Goal: Find specific fact: Find specific fact

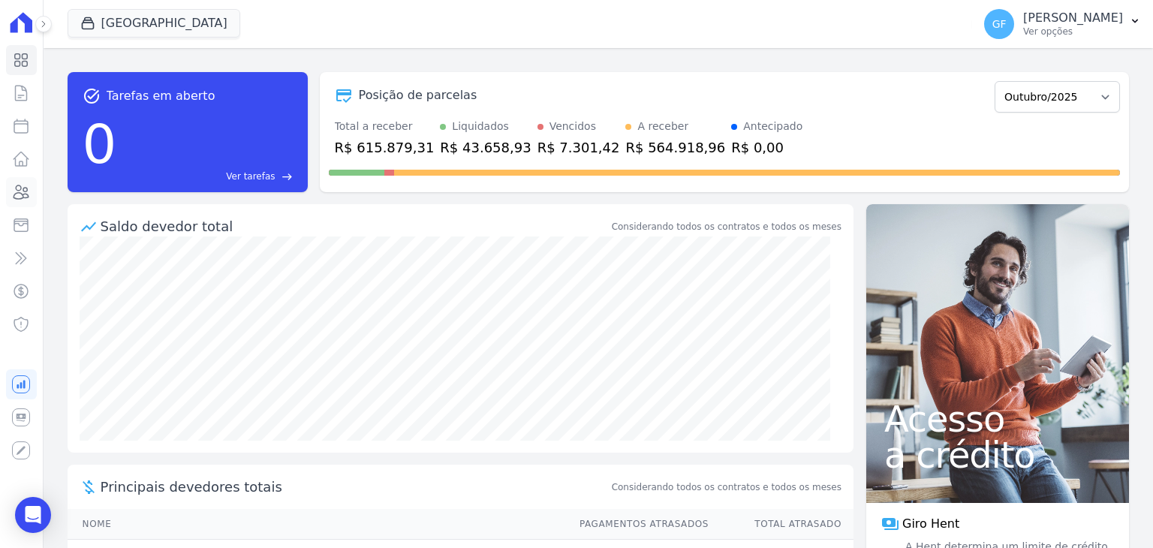
click at [19, 195] on icon at bounding box center [21, 192] width 18 height 18
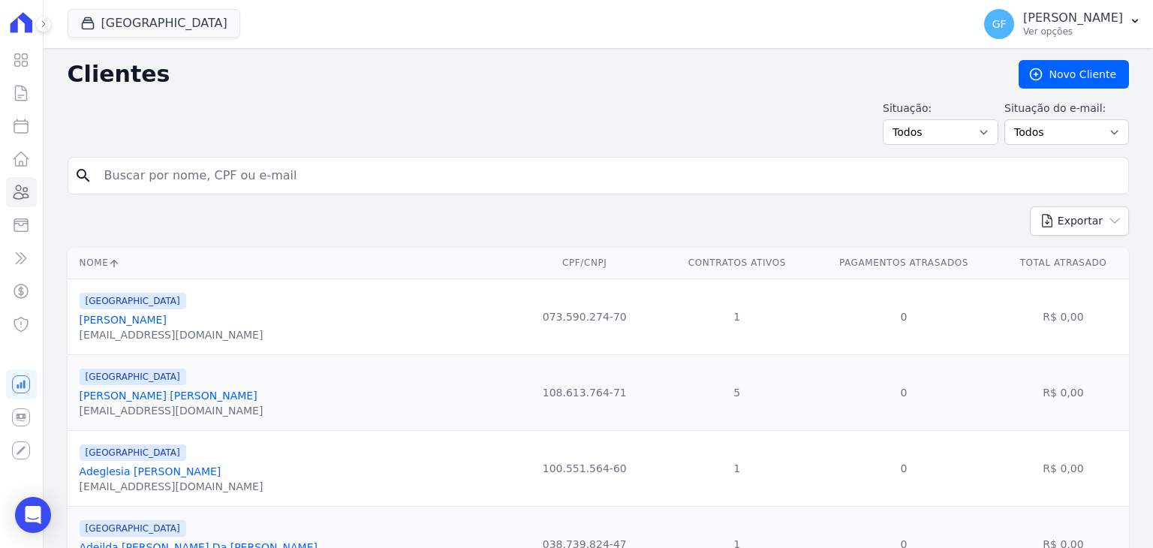
click at [375, 176] on input "search" at bounding box center [608, 176] width 1026 height 30
paste input "Lourinaldo [PERSON_NAME] [PERSON_NAME]"
type input "Lourinaldo [PERSON_NAME] [PERSON_NAME]"
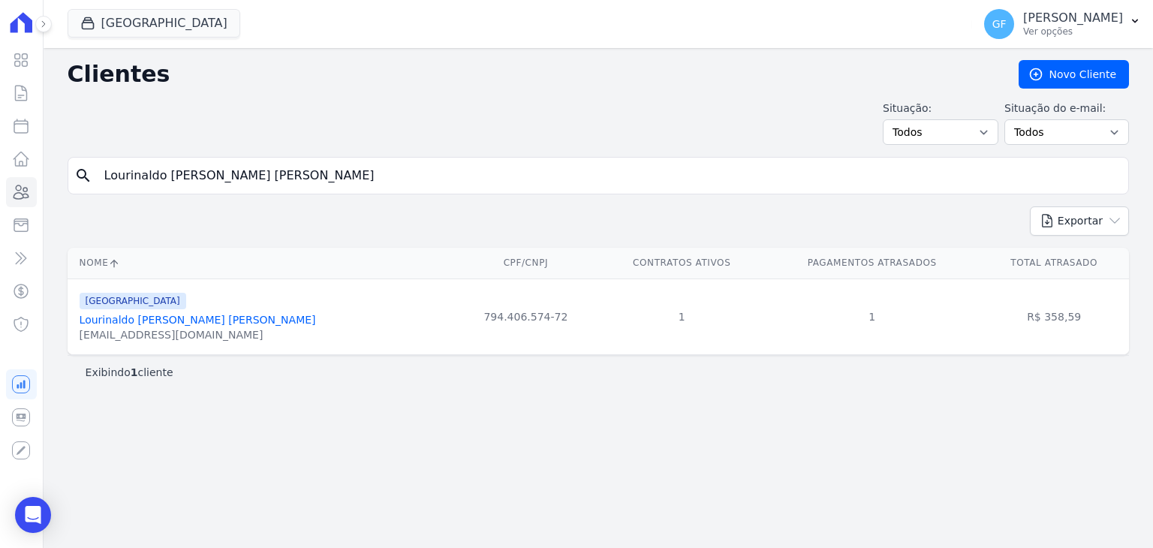
click at [176, 316] on link "Lourinaldo [PERSON_NAME] [PERSON_NAME]" at bounding box center [198, 320] width 236 height 12
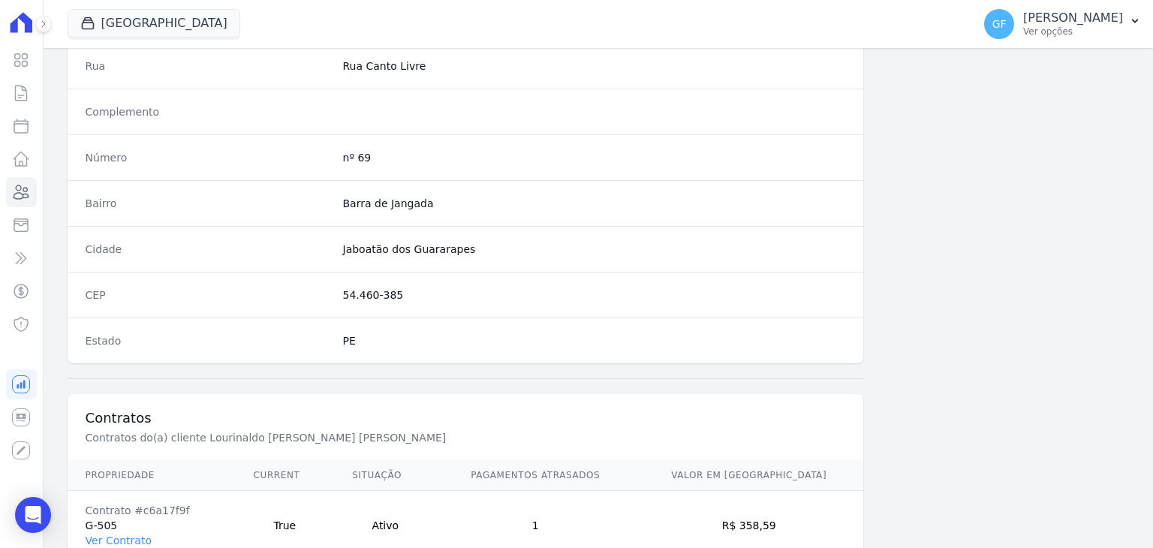
scroll to position [852, 0]
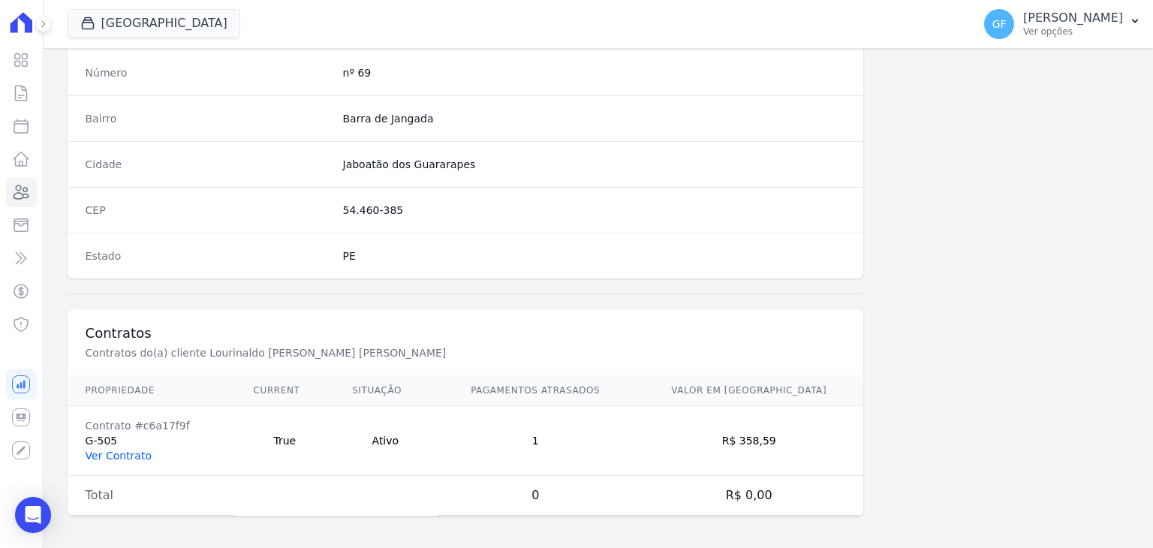
click at [139, 449] on link "Ver Contrato" at bounding box center [119, 455] width 66 height 12
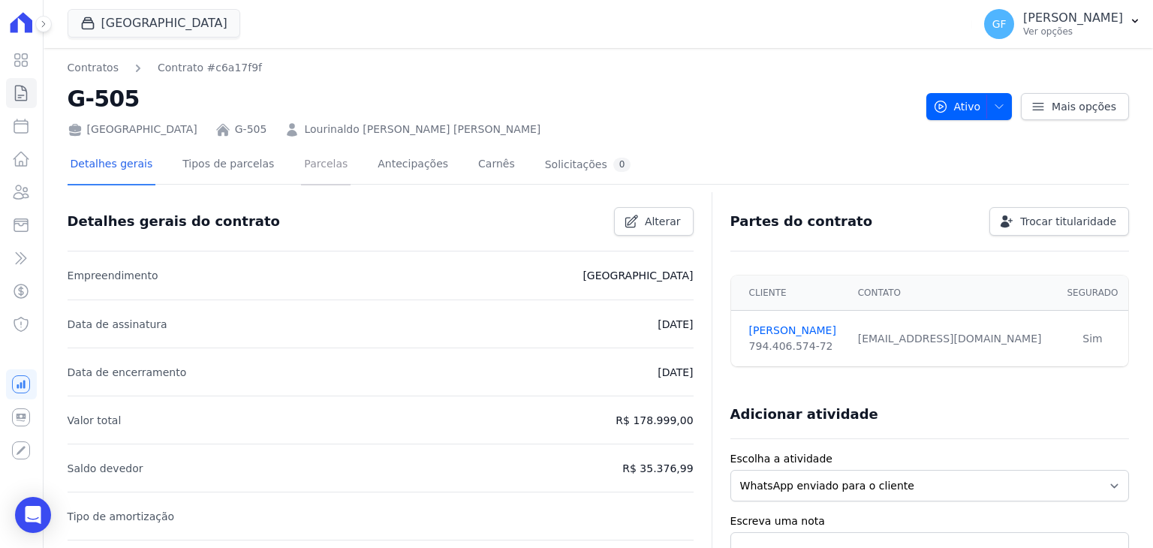
click at [301, 158] on link "Parcelas" at bounding box center [326, 166] width 50 height 40
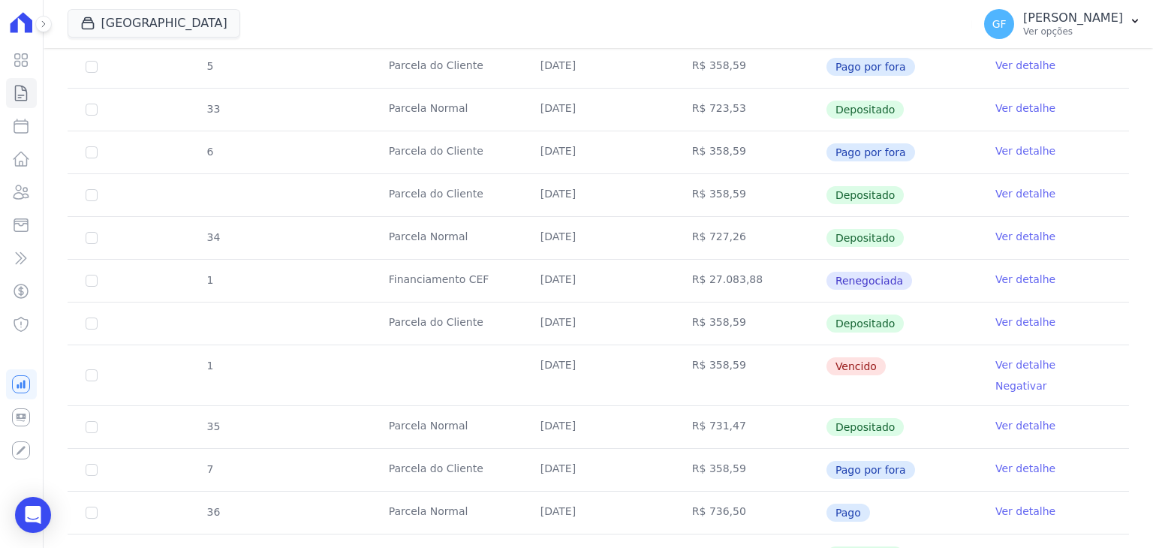
scroll to position [1050, 0]
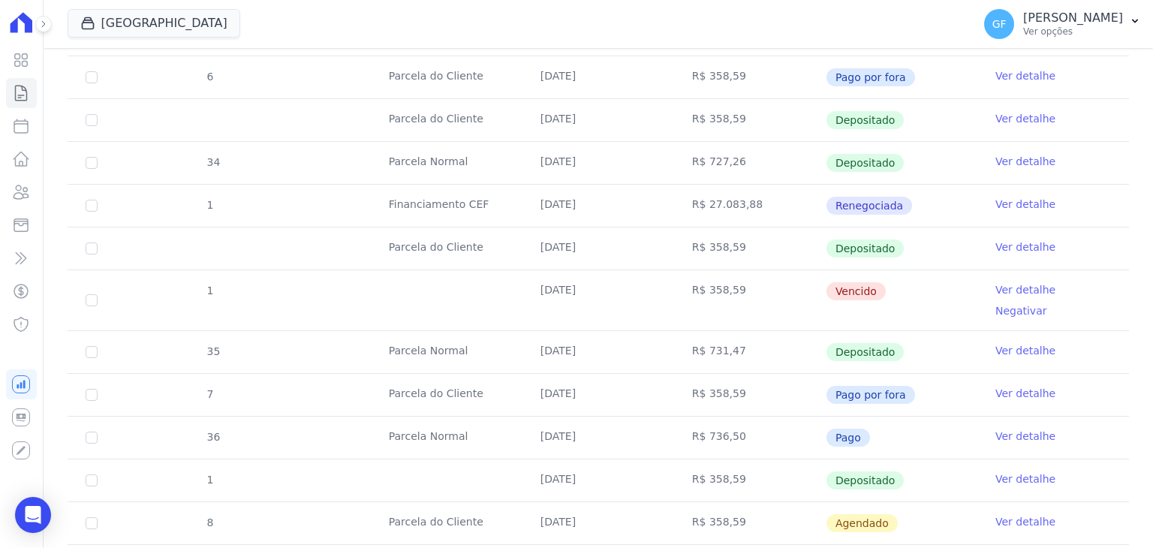
drag, startPoint x: 539, startPoint y: 280, endPoint x: 920, endPoint y: 284, distance: 381.2
click at [920, 284] on tr "1 [DATE] R$ 358,59 [GEOGRAPHIC_DATA] Ver detalhe Negativar" at bounding box center [598, 299] width 1061 height 61
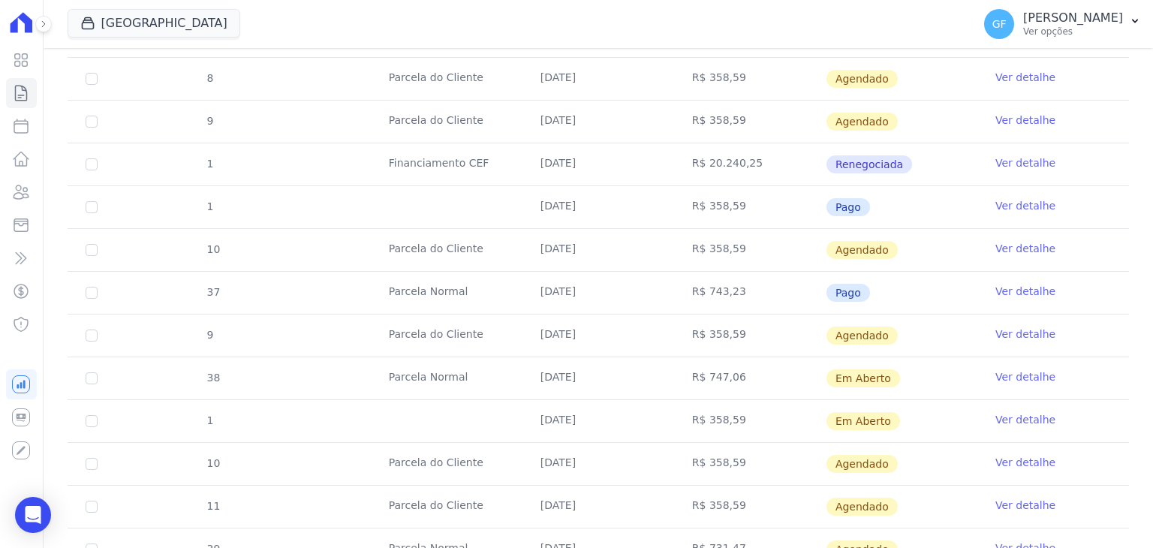
scroll to position [1651, 0]
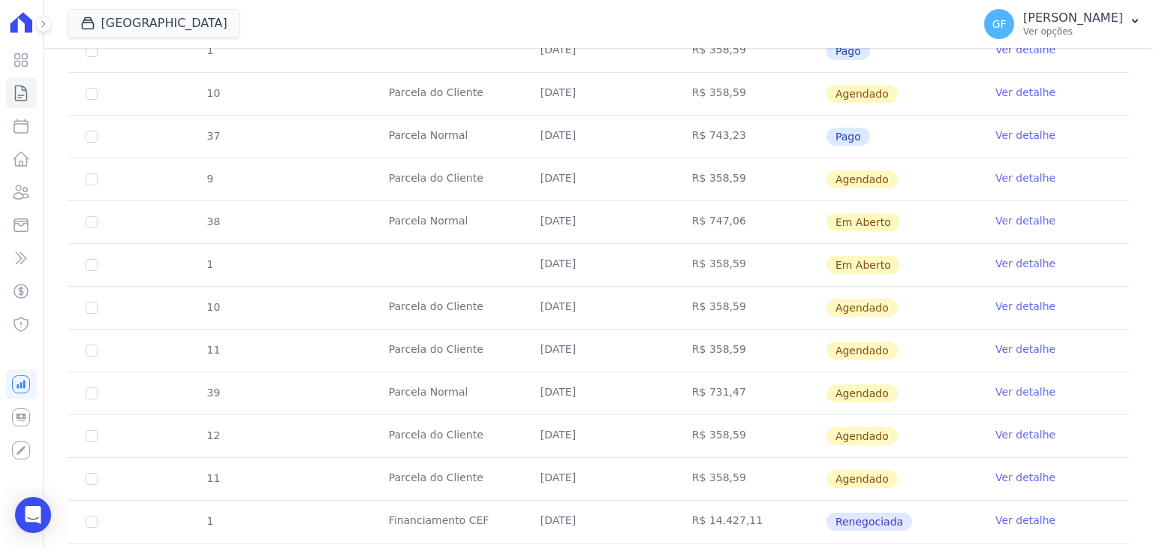
drag, startPoint x: 530, startPoint y: 202, endPoint x: 861, endPoint y: 344, distance: 361.0
click at [664, 244] on td "[DATE]" at bounding box center [598, 265] width 152 height 42
click at [995, 256] on link "Ver detalhe" at bounding box center [1025, 263] width 60 height 15
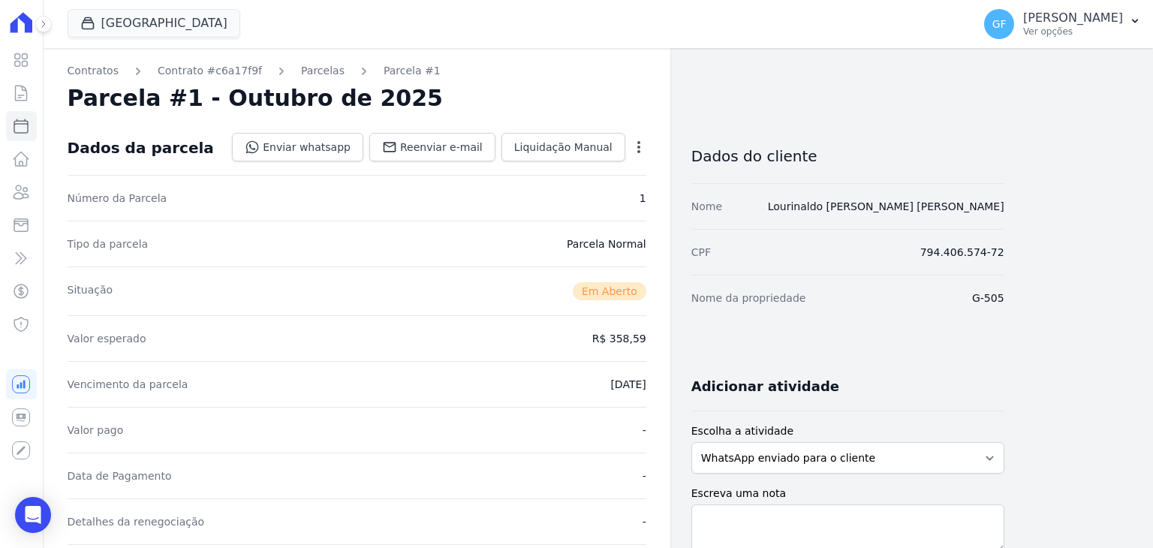
scroll to position [225, 0]
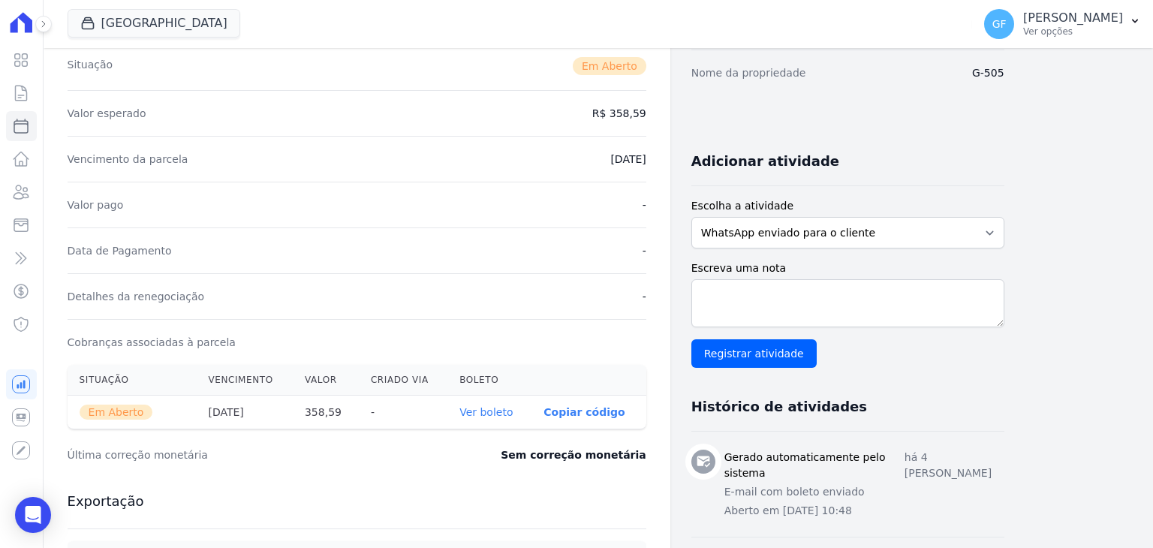
click at [490, 416] on link "Ver boleto" at bounding box center [485, 412] width 53 height 12
click at [21, 55] on icon at bounding box center [21, 60] width 18 height 18
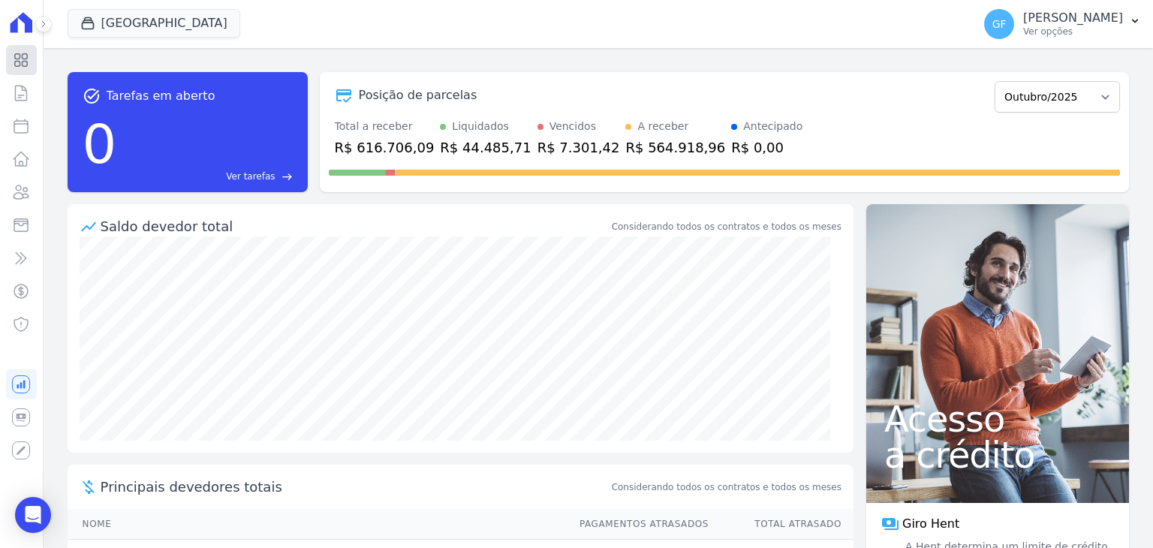
click at [29, 56] on icon at bounding box center [21, 60] width 18 height 18
click at [1065, 22] on p "[PERSON_NAME]" at bounding box center [1073, 18] width 100 height 15
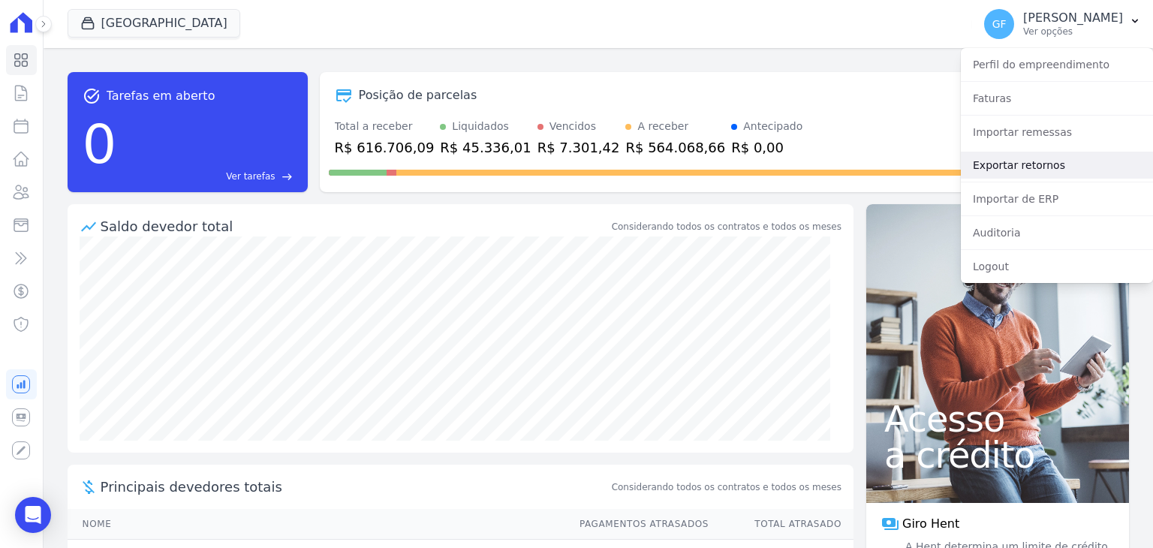
click at [1012, 158] on link "Exportar retornos" at bounding box center [1056, 165] width 192 height 27
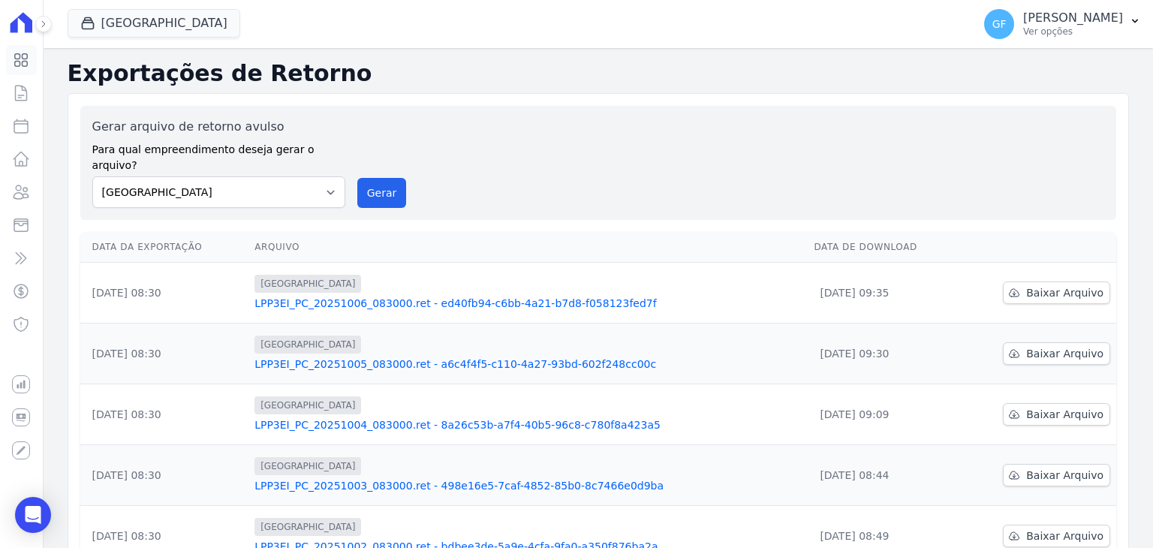
click at [20, 60] on icon at bounding box center [21, 60] width 18 height 18
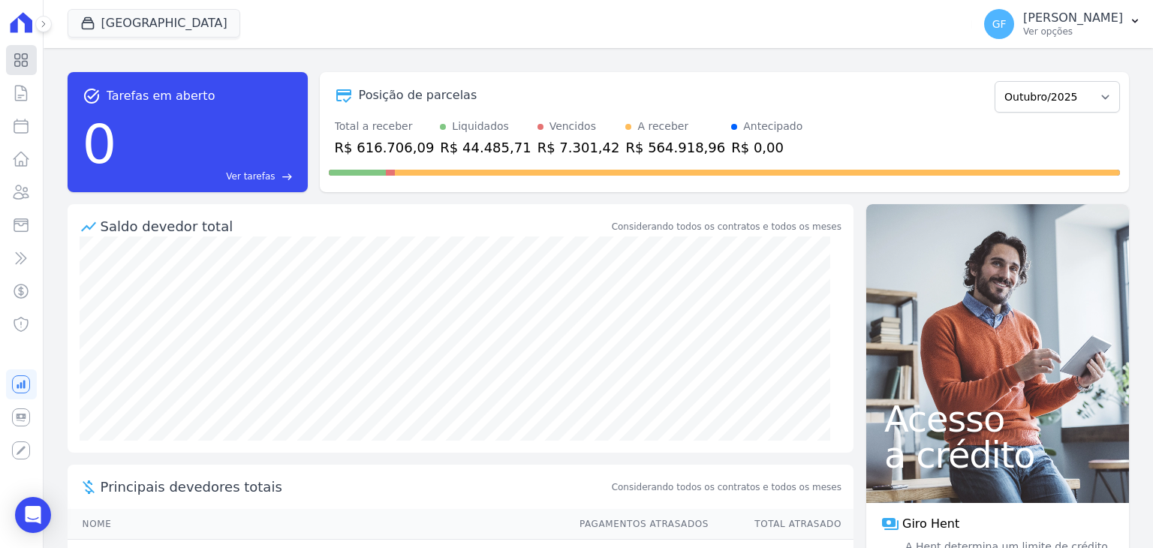
click at [21, 59] on icon at bounding box center [21, 60] width 18 height 18
